Goal: Task Accomplishment & Management: Use online tool/utility

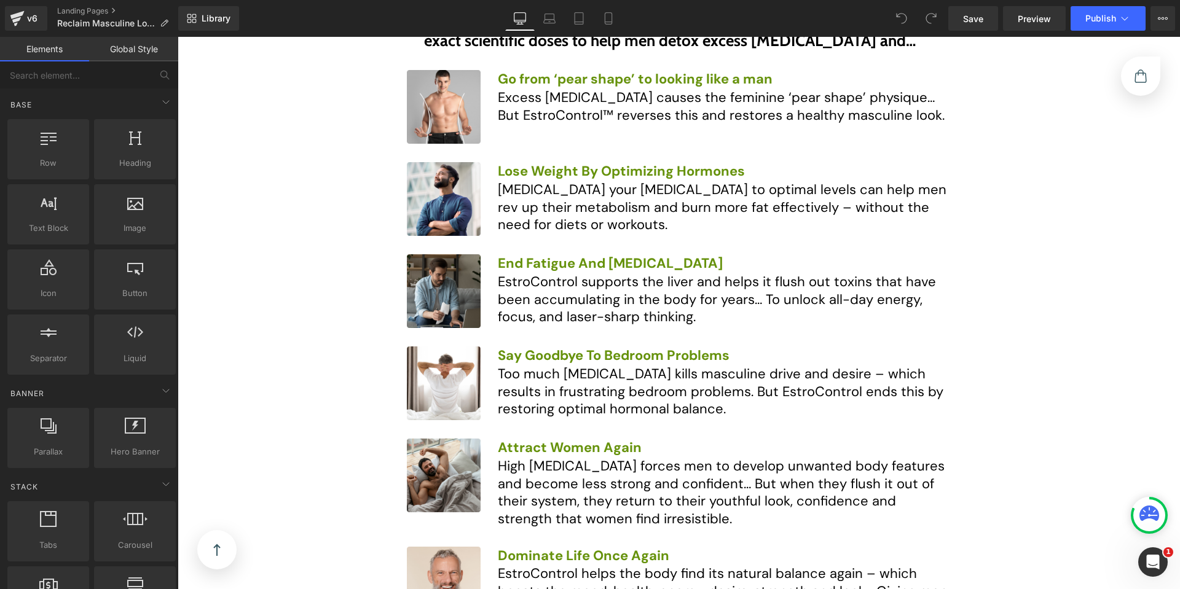
scroll to position [4624, 0]
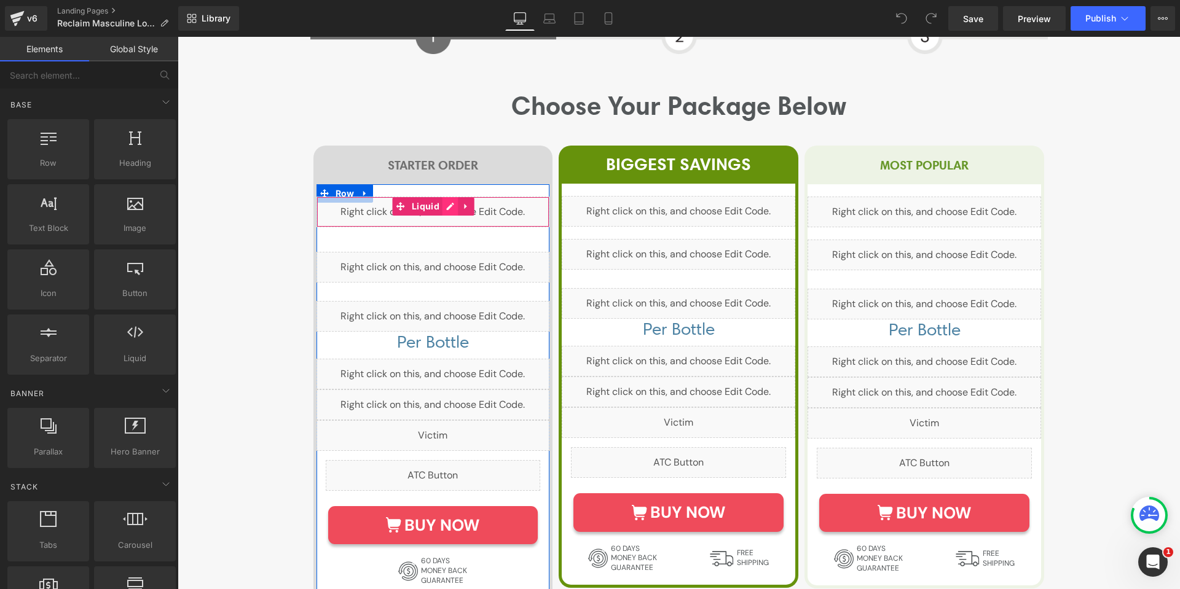
click at [438, 197] on div "Liquid" at bounding box center [432, 212] width 233 height 31
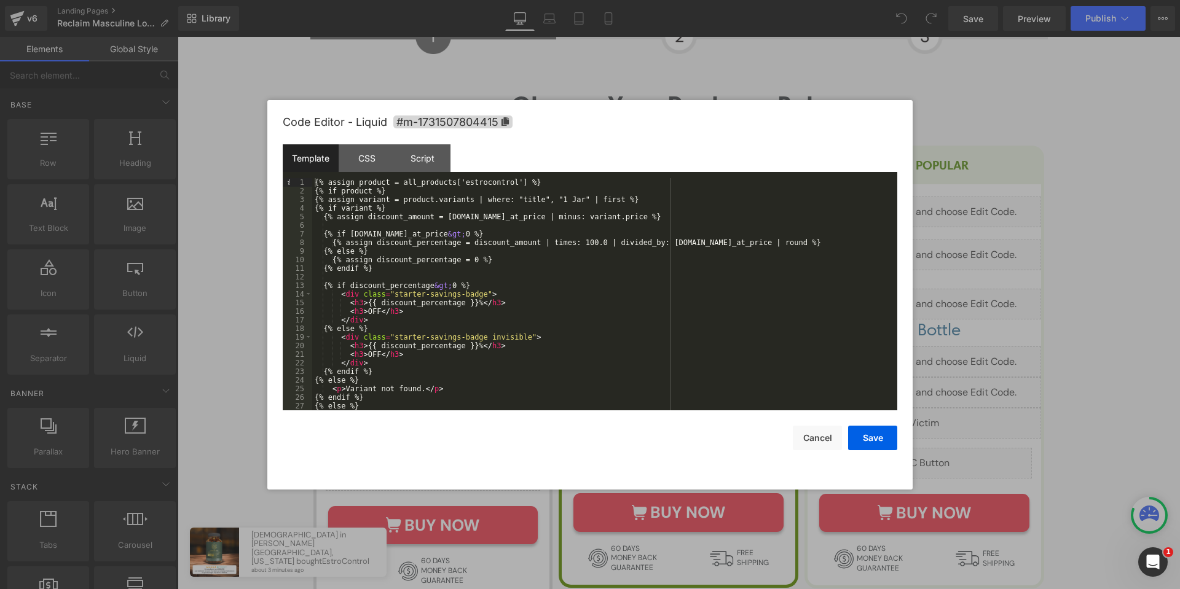
click at [246, 315] on div at bounding box center [590, 294] width 1180 height 589
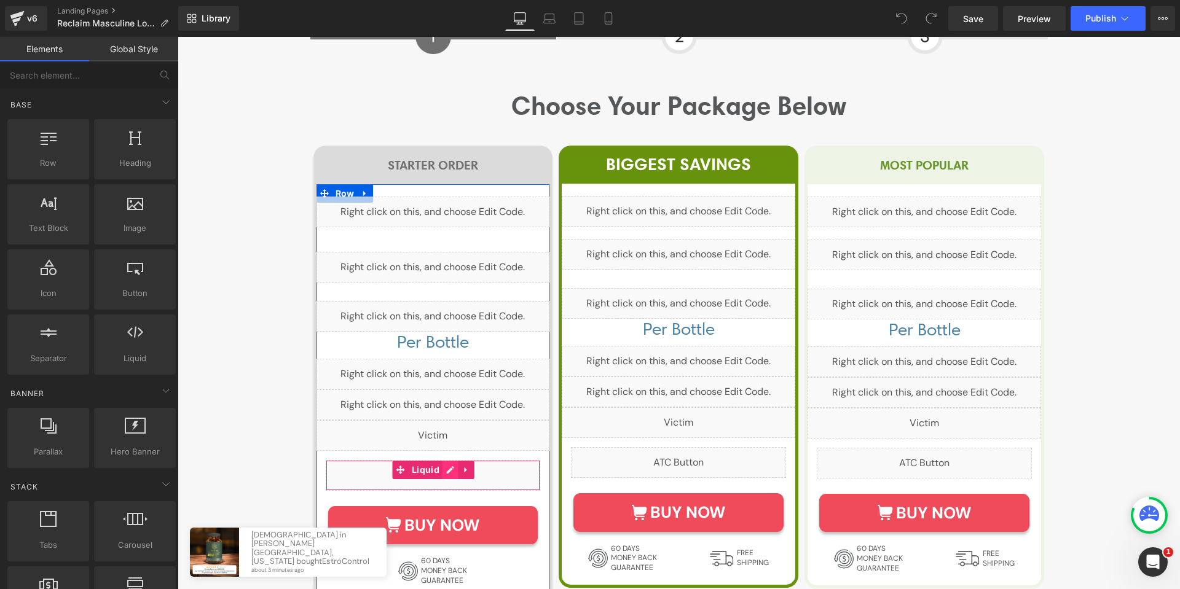
click at [447, 460] on div "Liquid" at bounding box center [433, 475] width 215 height 31
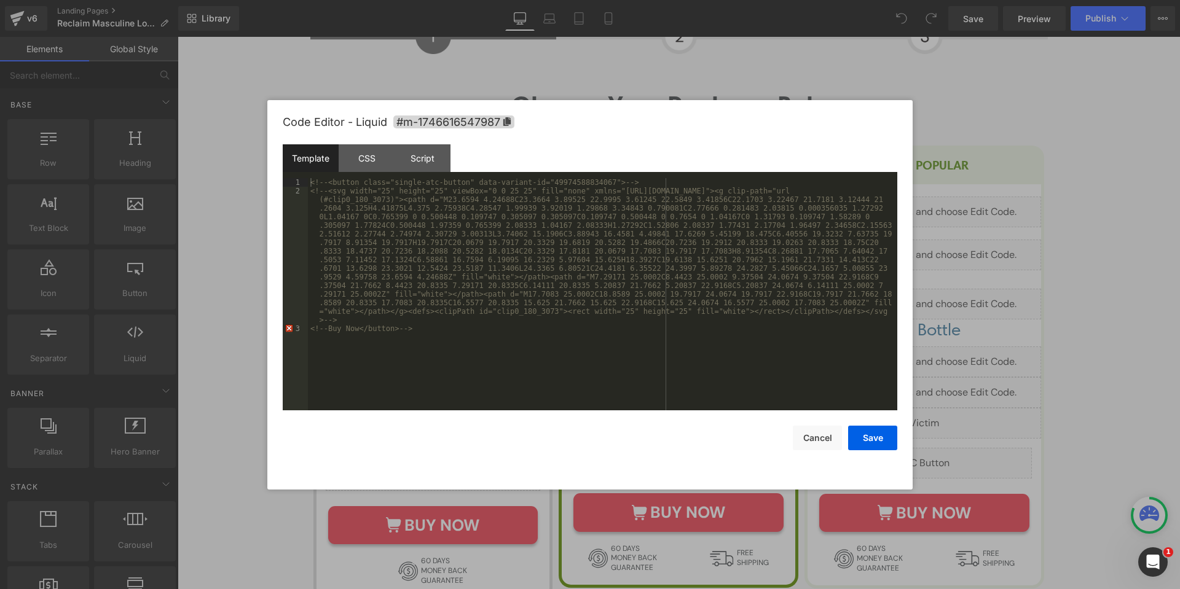
drag, startPoint x: 259, startPoint y: 279, endPoint x: 82, endPoint y: 242, distance: 180.1
click at [259, 279] on div at bounding box center [590, 294] width 1180 height 589
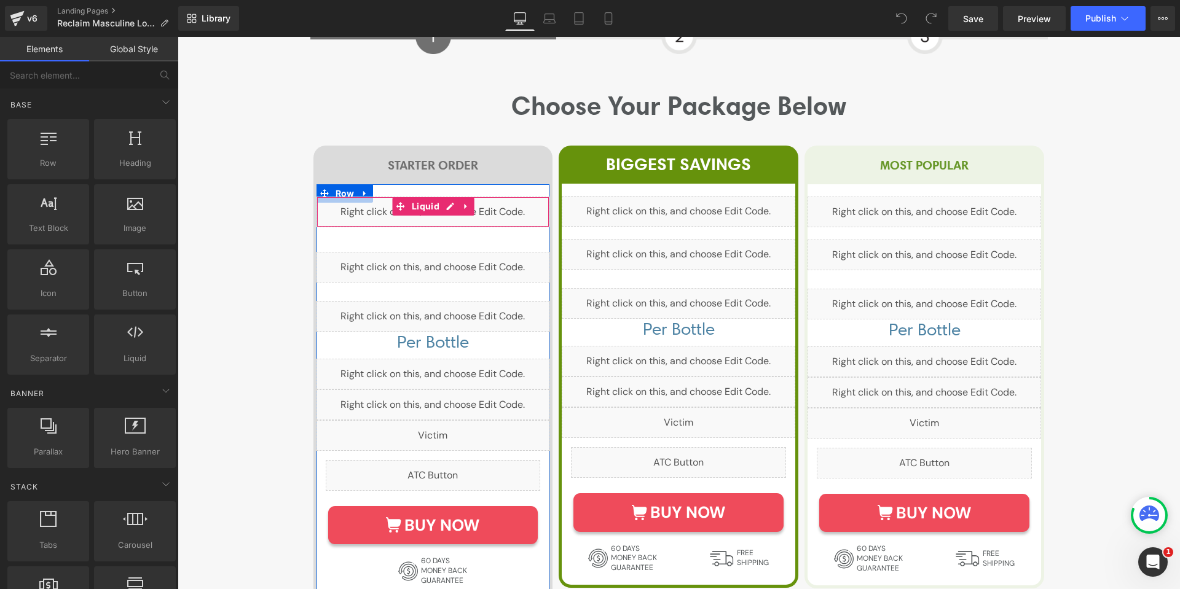
click at [443, 197] on div "Liquid" at bounding box center [432, 212] width 233 height 31
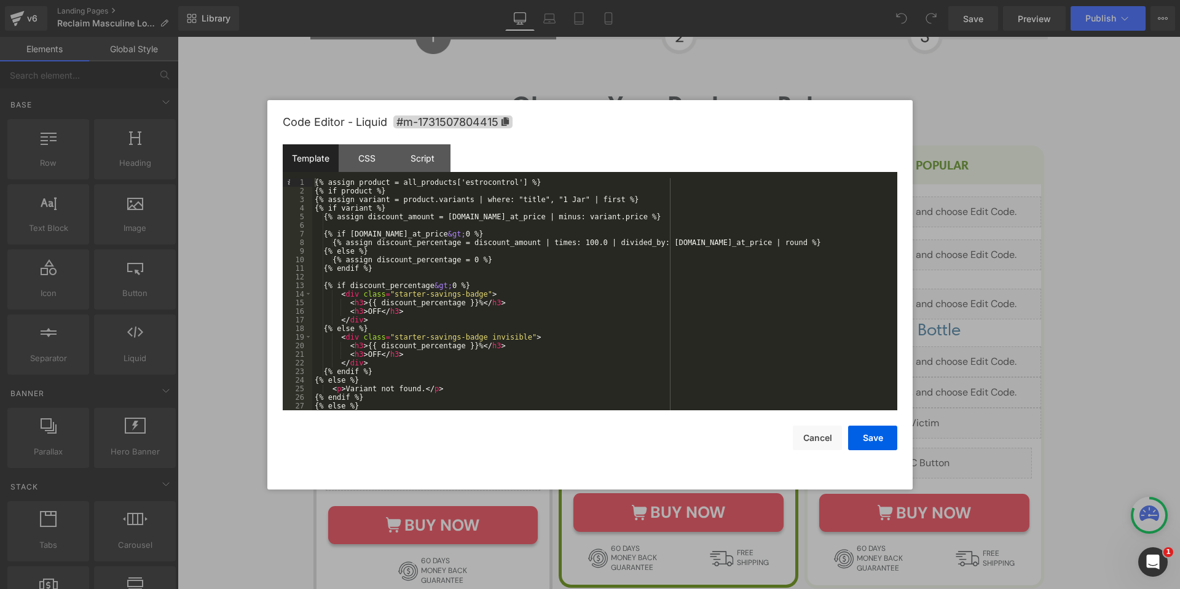
click at [487, 182] on div "{% assign product = all_products['estrocontrol'] %} {% if product %} {% assign …" at bounding box center [602, 302] width 580 height 249
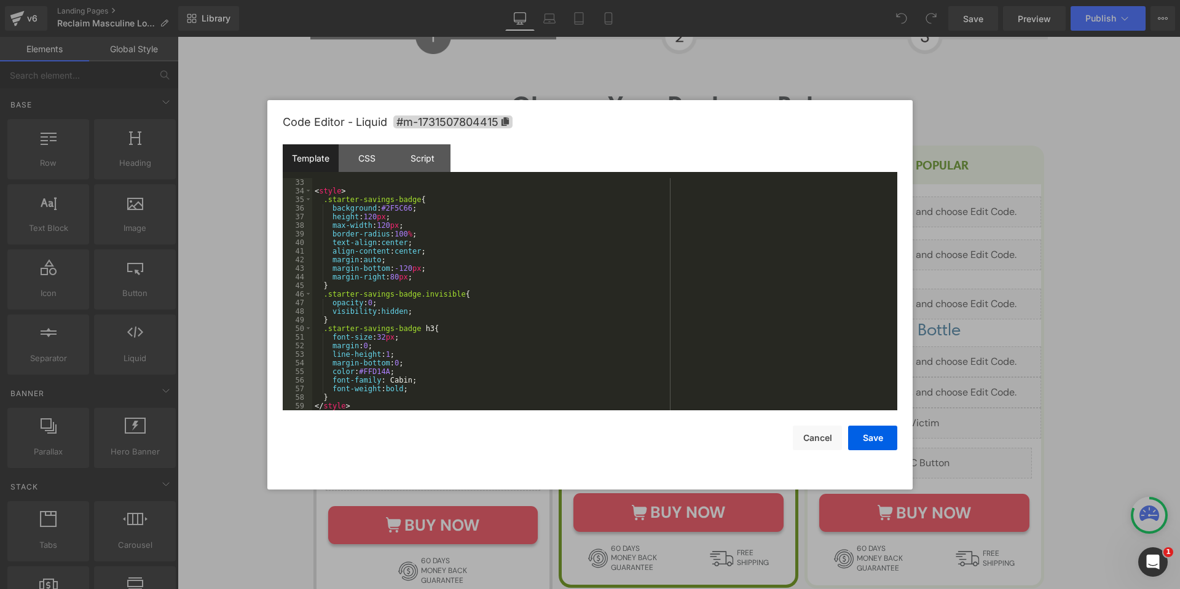
click at [982, 306] on div at bounding box center [590, 294] width 1180 height 589
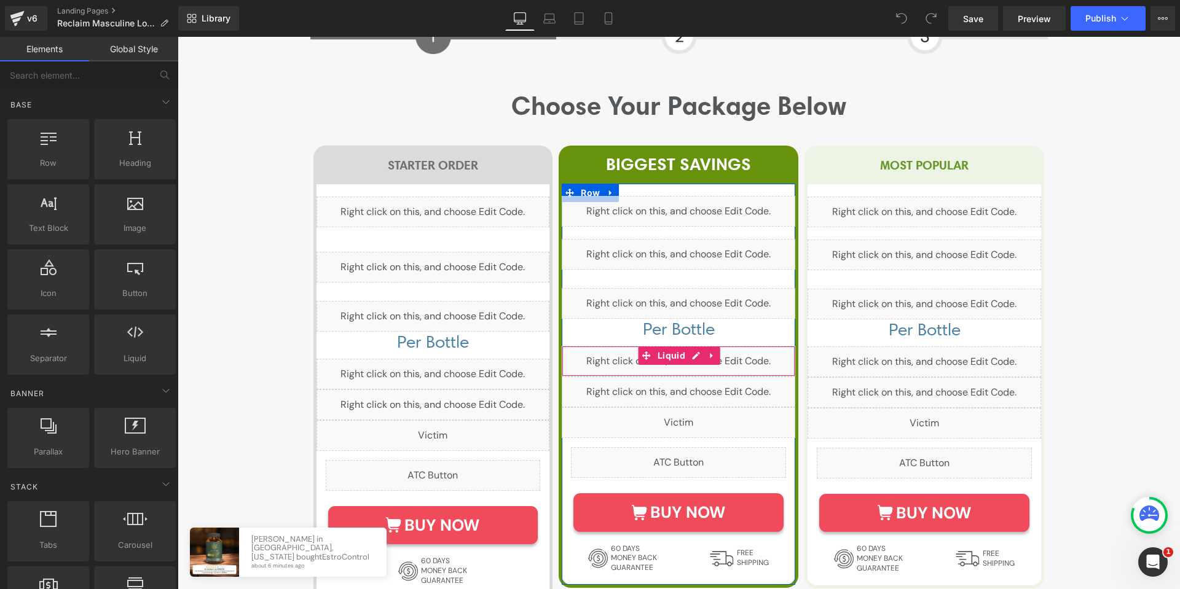
click at [694, 346] on div "Liquid" at bounding box center [678, 361] width 233 height 31
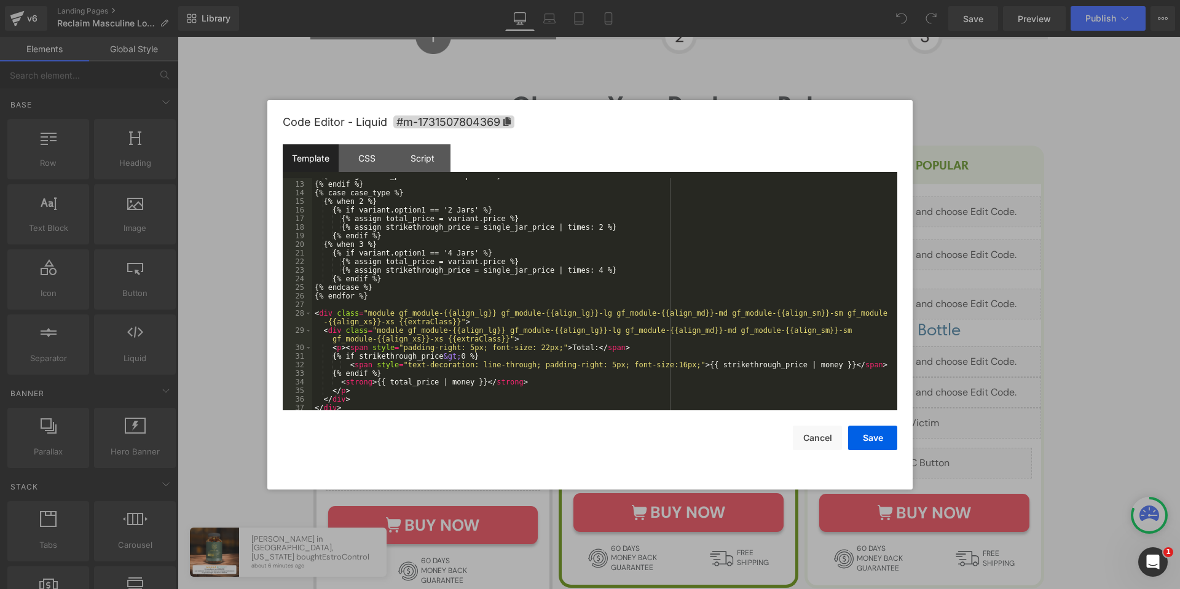
scroll to position [120, 0]
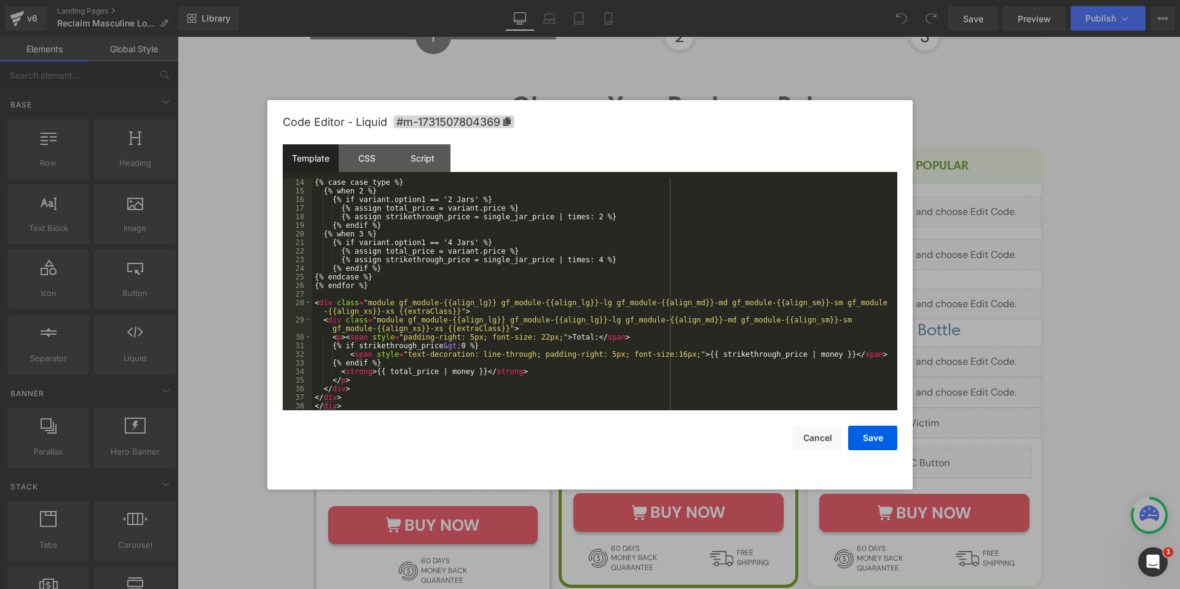
click at [294, 52] on div at bounding box center [590, 294] width 1180 height 589
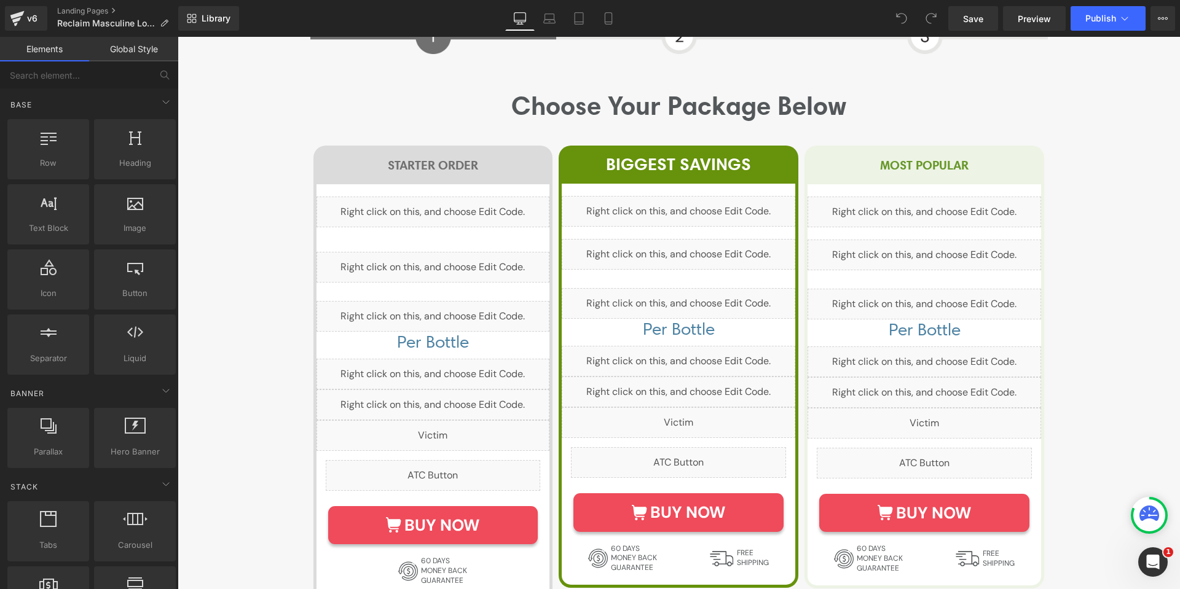
scroll to position [0, 0]
